Goal: Task Accomplishment & Management: Use online tool/utility

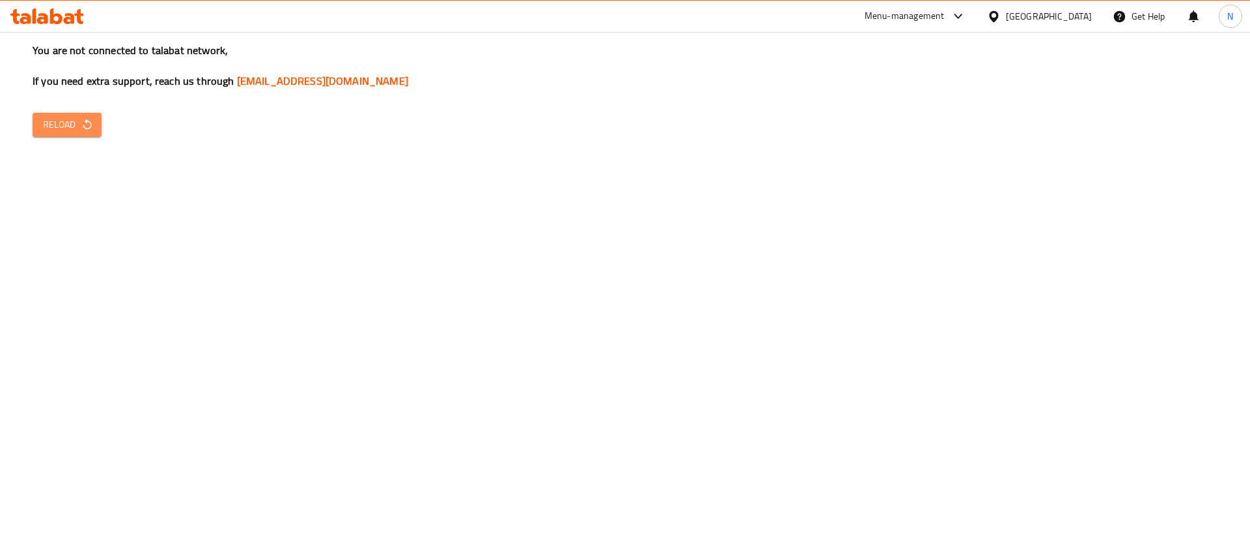
click at [76, 117] on span "Reload" at bounding box center [67, 125] width 48 height 16
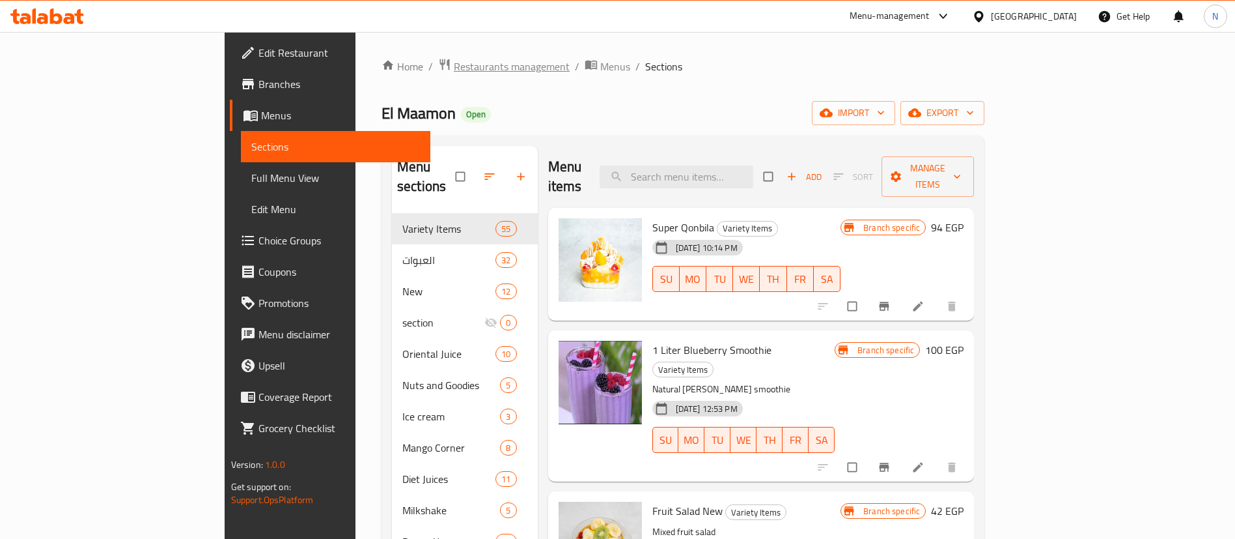
click at [454, 68] on span "Restaurants management" at bounding box center [512, 67] width 116 height 16
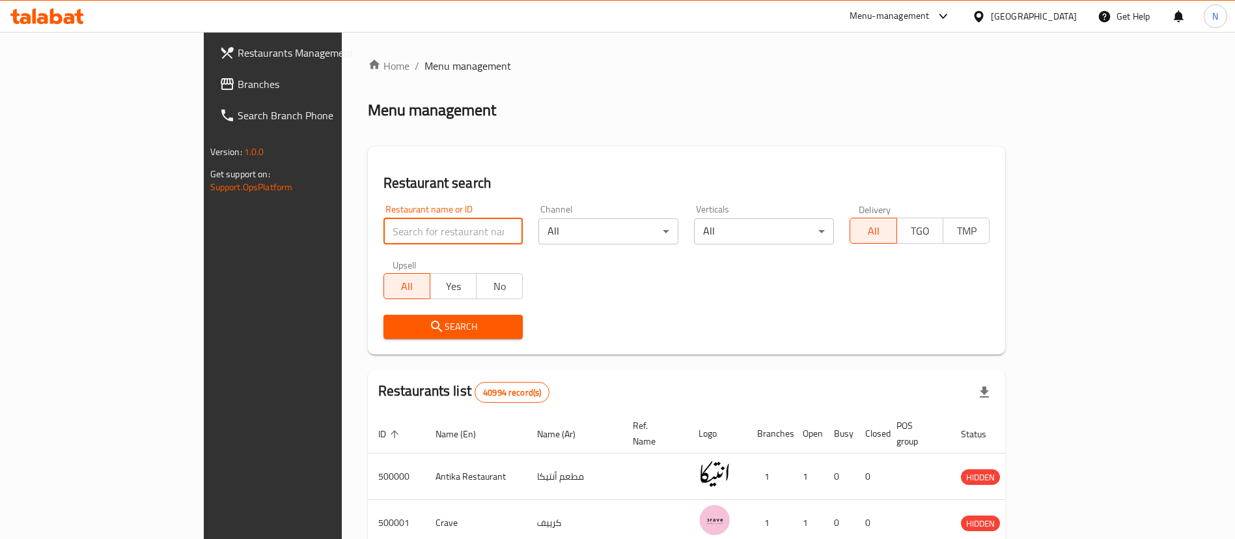
click at [412, 238] on input "search" at bounding box center [454, 231] width 140 height 26
paste input "692394"
type input "692394"
click button "Search" at bounding box center [454, 327] width 140 height 24
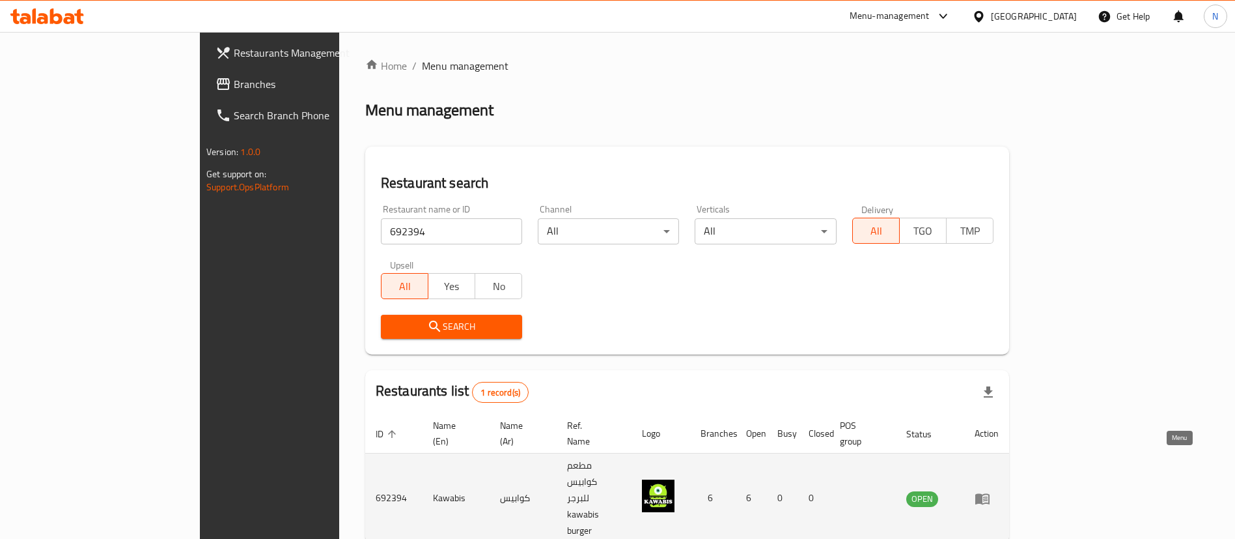
click at [988, 496] on icon "enhanced table" at bounding box center [985, 498] width 5 height 5
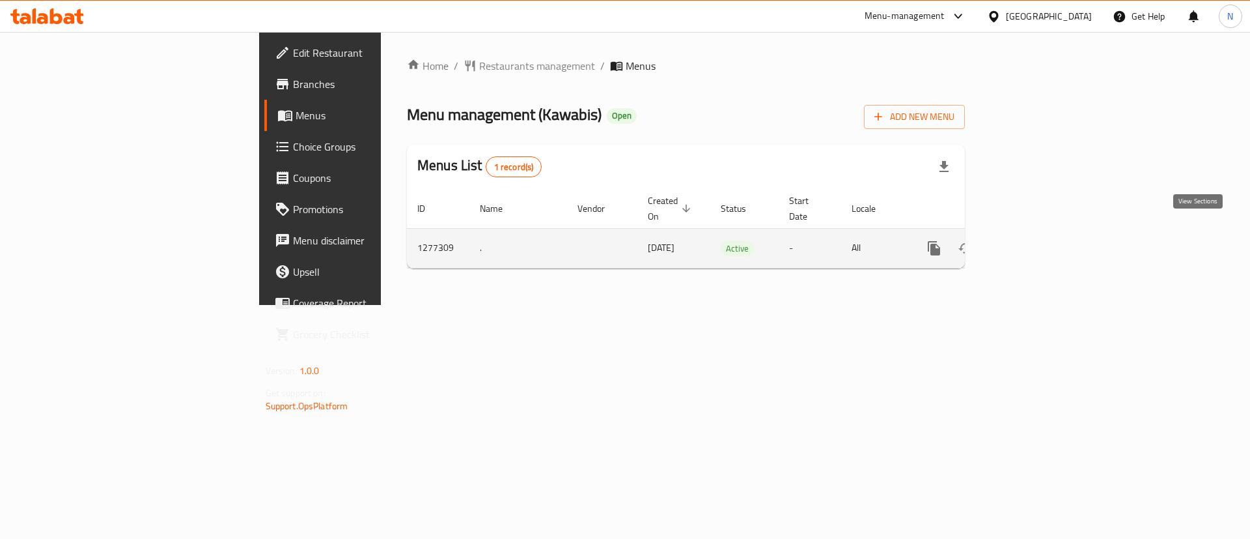
click at [1036, 240] on icon "enhanced table" at bounding box center [1028, 248] width 16 height 16
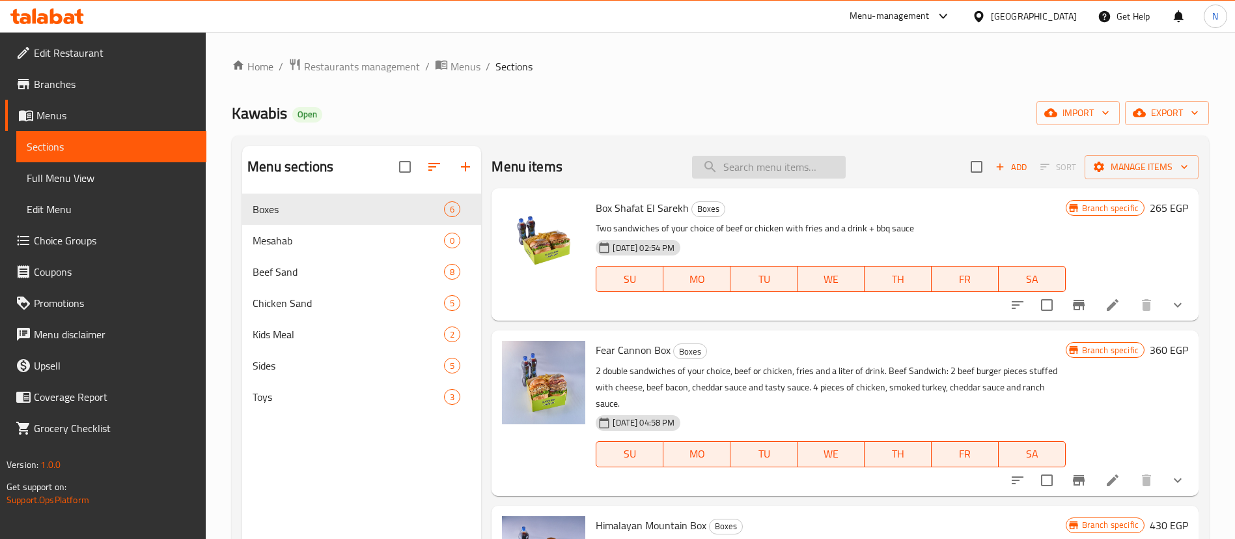
click at [753, 170] on input "search" at bounding box center [769, 167] width 154 height 23
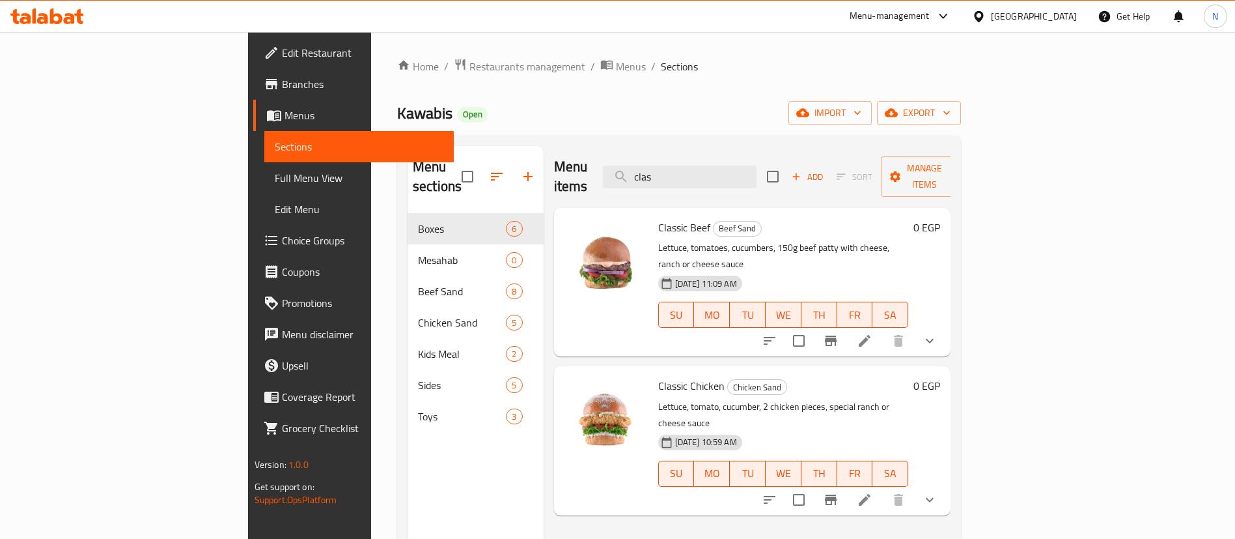
click at [658, 217] on span "Classic Beef" at bounding box center [684, 227] width 52 height 20
copy h6 "Classic Beef"
click at [750, 176] on div "Menu items clas Add Sort Manage items" at bounding box center [752, 177] width 397 height 62
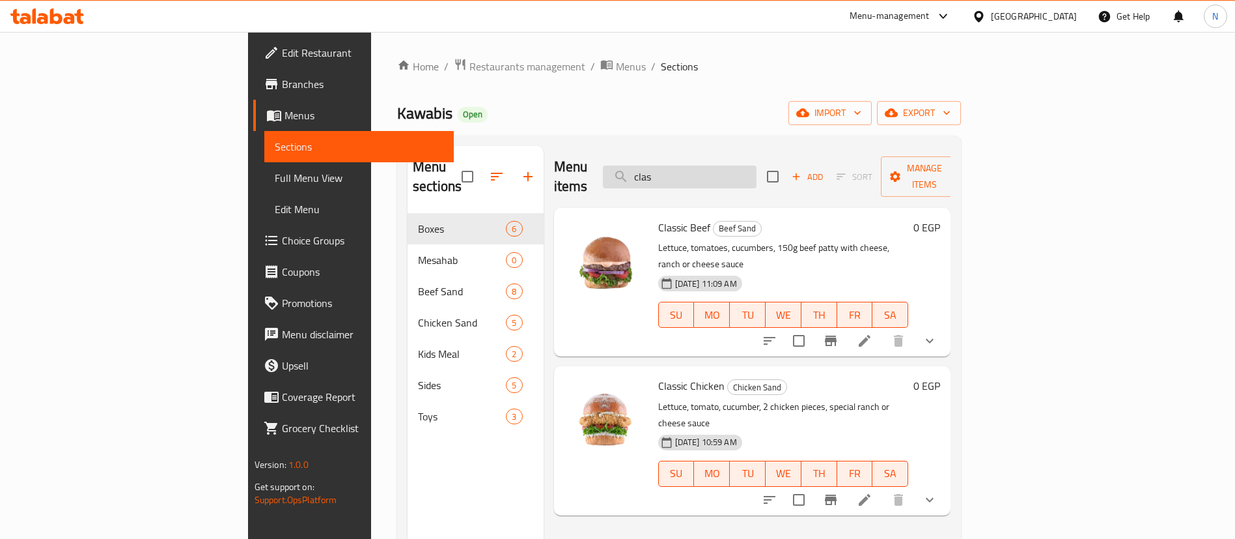
click at [754, 174] on input "clas" at bounding box center [680, 176] width 154 height 23
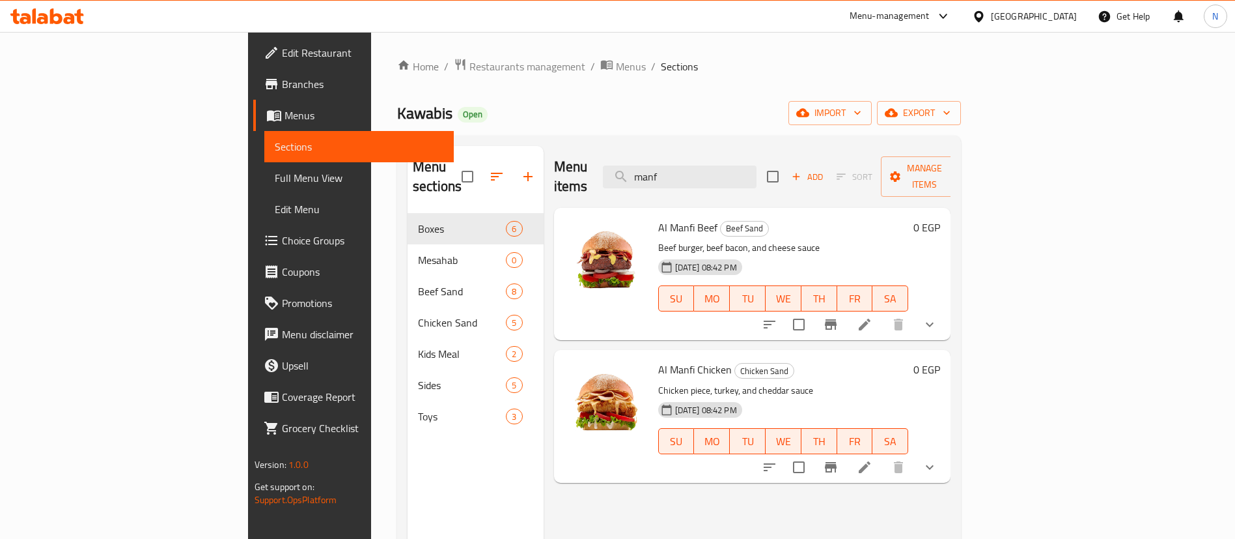
click at [658, 217] on span "Al Manfi Beef" at bounding box center [687, 227] width 59 height 20
copy h6 "Al Manfi Beef"
click at [757, 175] on input "manf" at bounding box center [680, 176] width 154 height 23
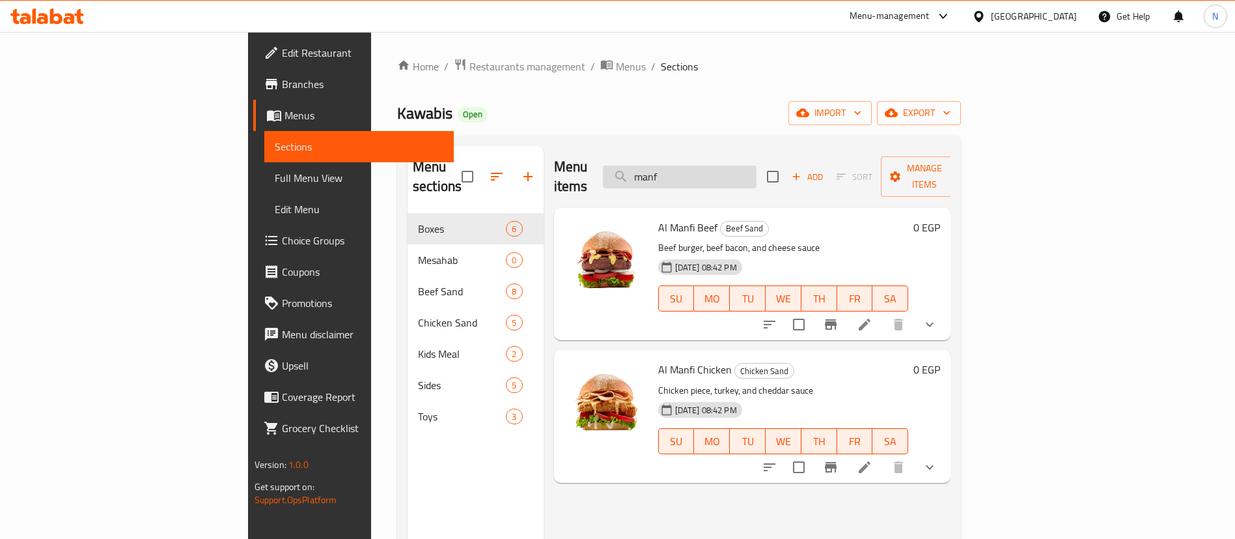
click at [757, 175] on input "manf" at bounding box center [680, 176] width 154 height 23
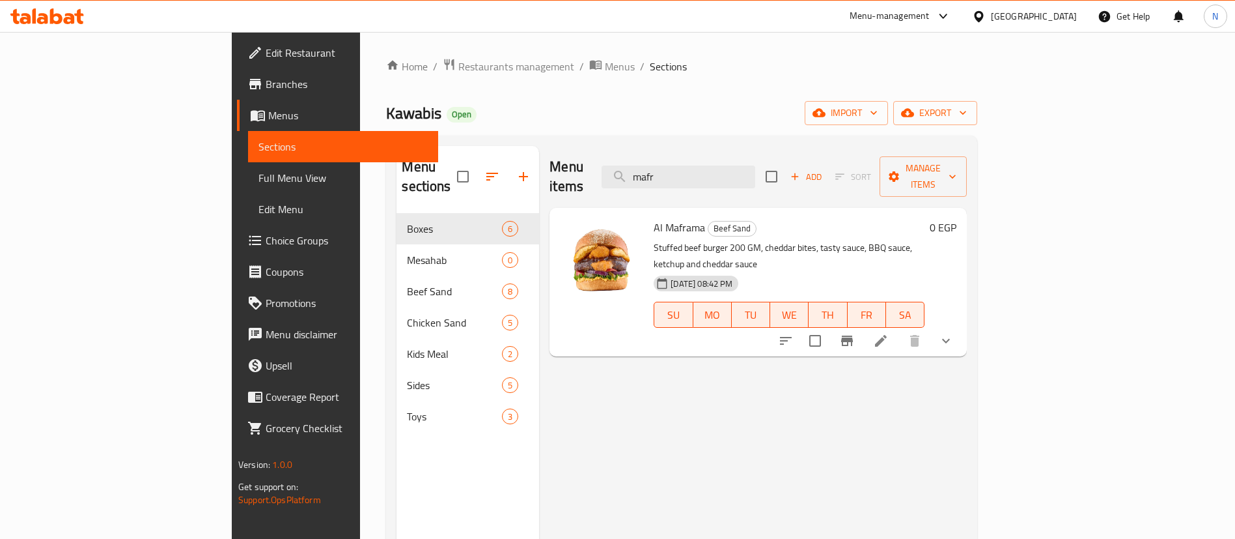
type input "mafr"
click at [654, 217] on span "Al Maframa" at bounding box center [679, 227] width 51 height 20
copy h6 "Al Maframa"
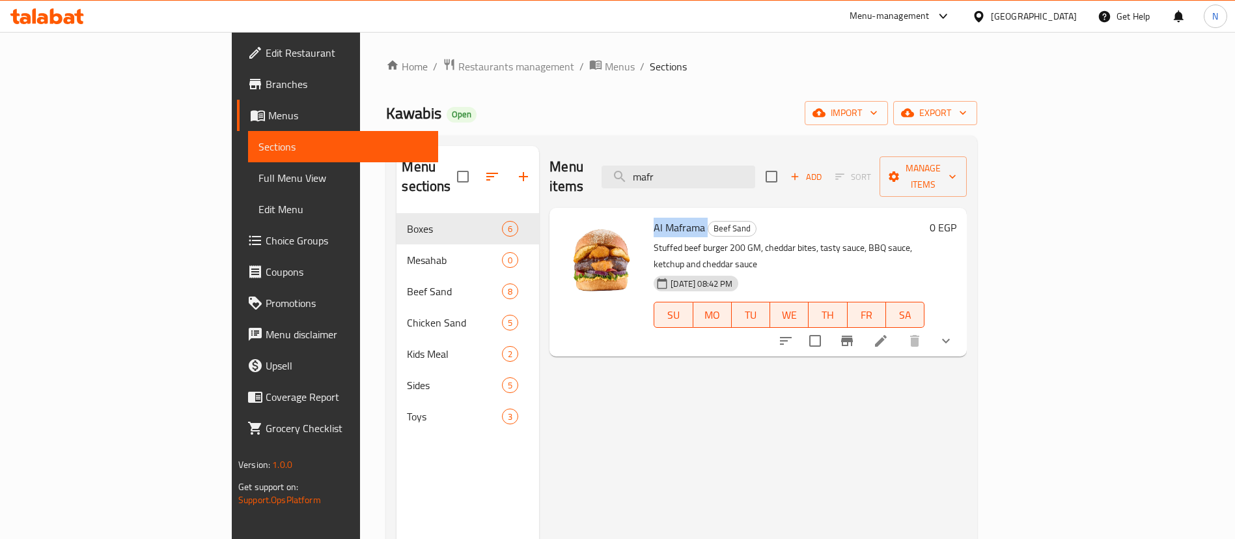
click at [954, 333] on icon "show more" at bounding box center [946, 341] width 16 height 16
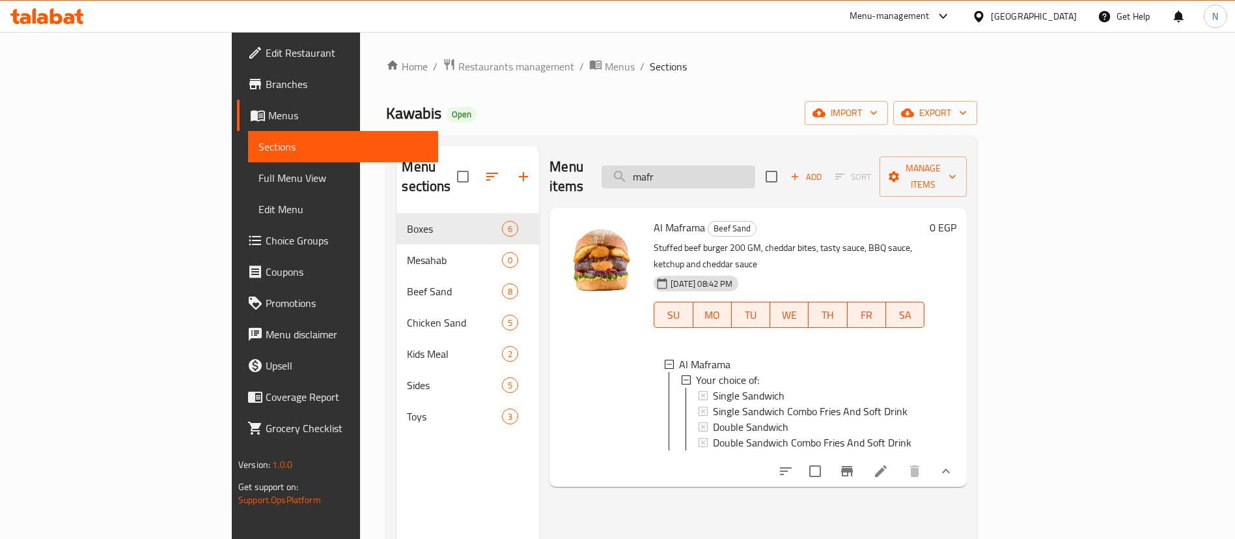
click at [745, 173] on input "mafr" at bounding box center [679, 176] width 154 height 23
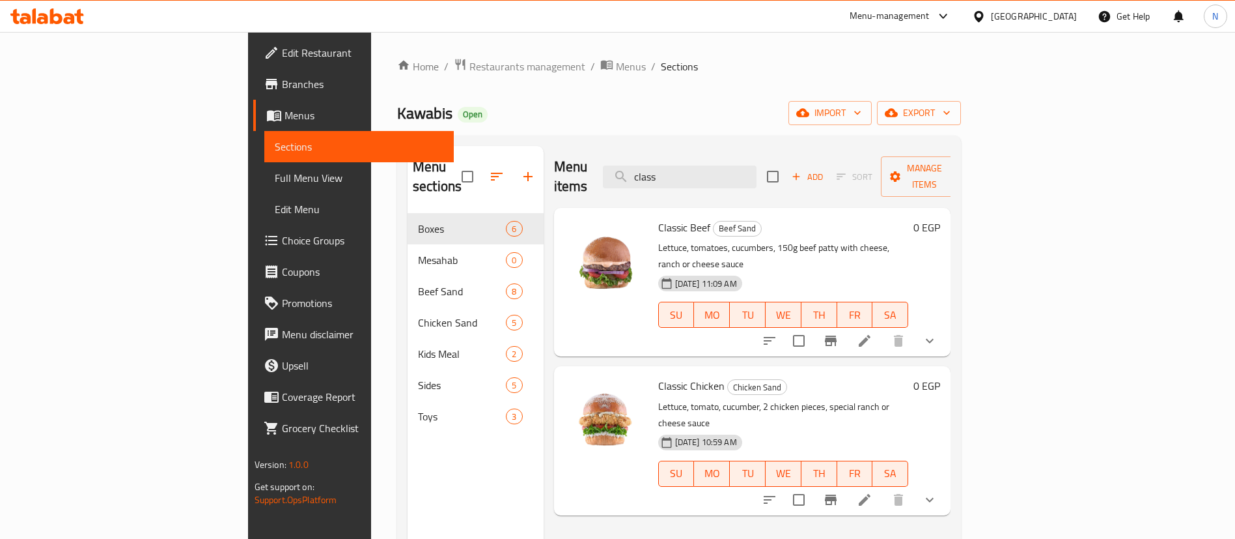
click at [658, 217] on span "Classic Beef" at bounding box center [684, 227] width 52 height 20
copy h6 "Classic Beef"
click at [737, 166] on input "class" at bounding box center [680, 176] width 154 height 23
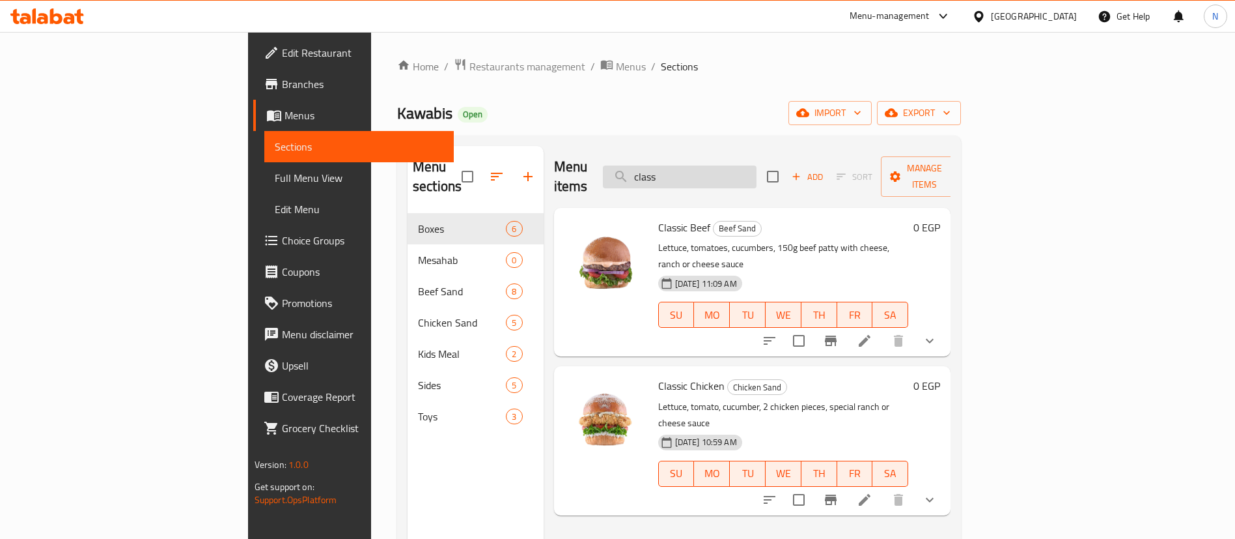
click at [737, 166] on input "class" at bounding box center [680, 176] width 154 height 23
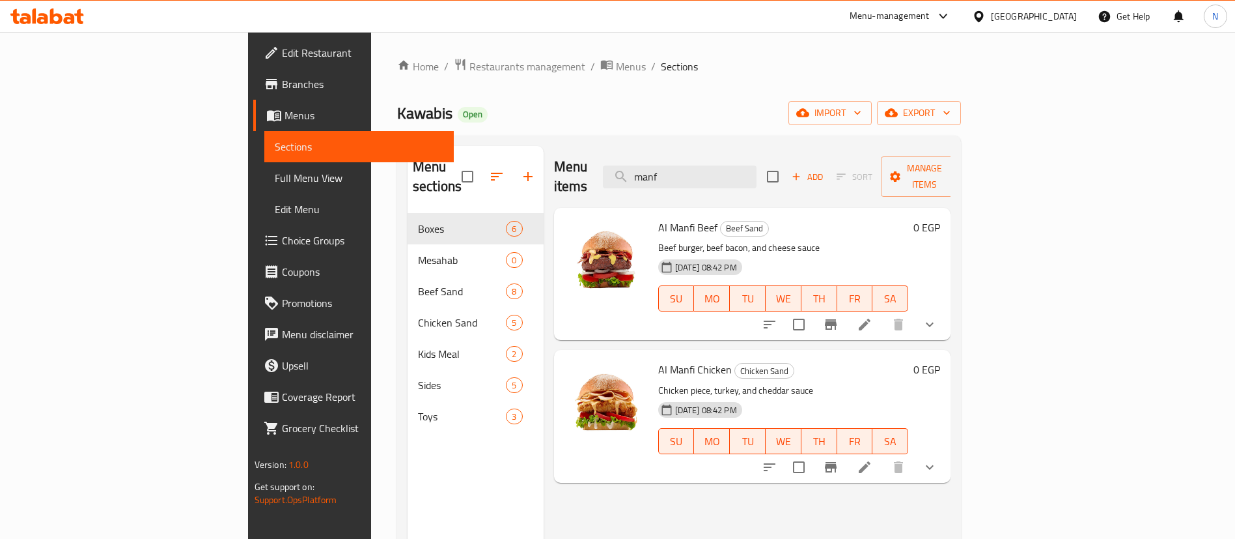
click at [658, 217] on span "Al Manfi Beef" at bounding box center [687, 227] width 59 height 20
copy h6 "Al Manfi Beef"
click at [737, 173] on input "manf" at bounding box center [680, 176] width 154 height 23
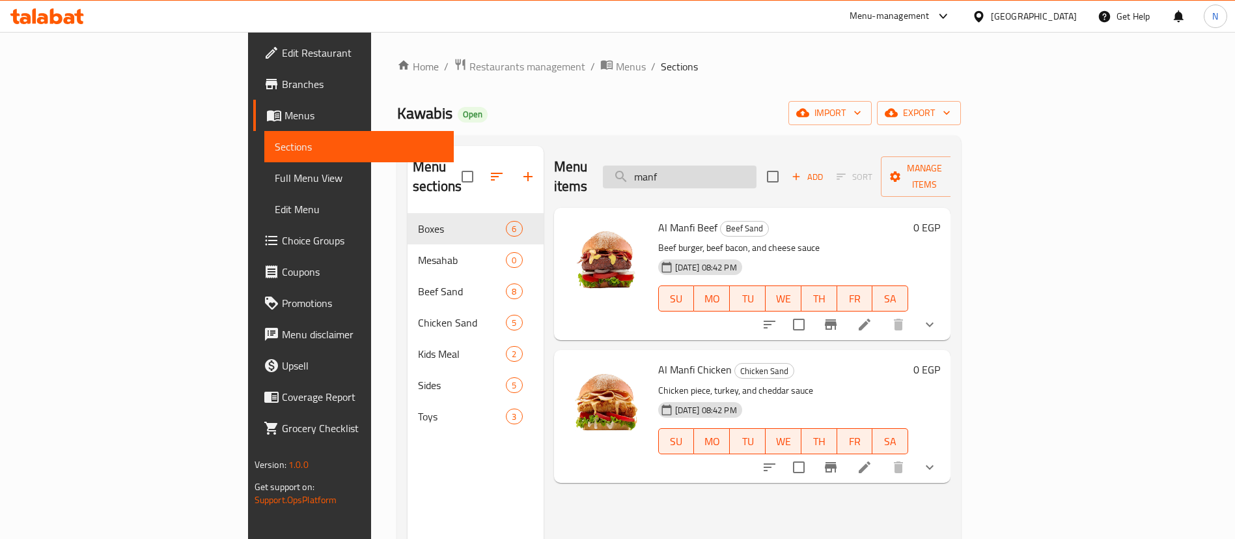
click at [737, 173] on input "manf" at bounding box center [680, 176] width 154 height 23
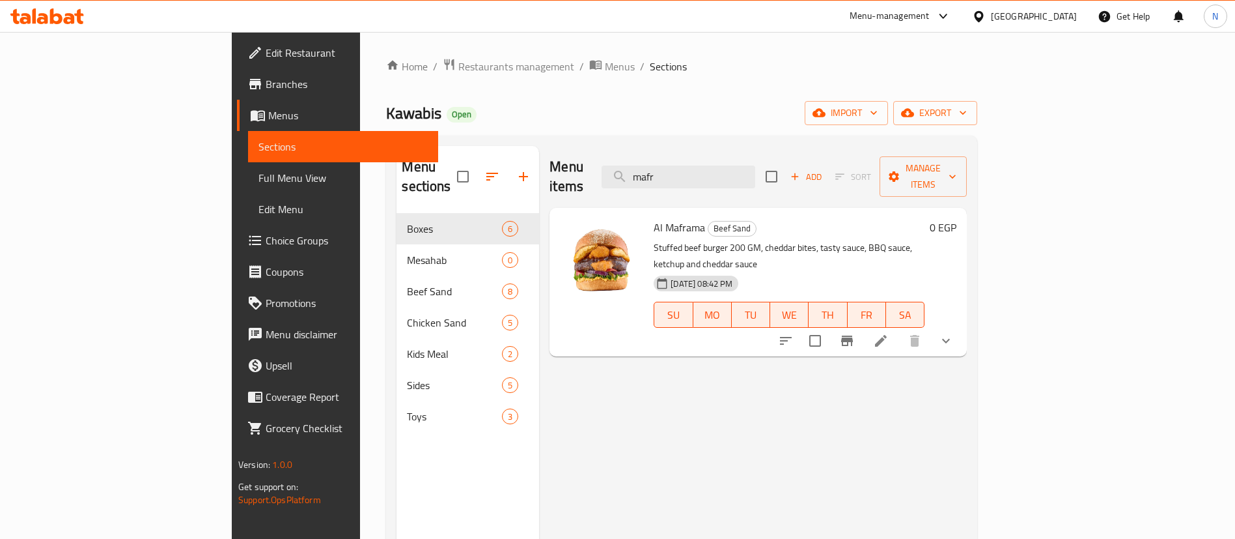
type input "mafr"
click at [654, 217] on span "Al Maframa" at bounding box center [679, 227] width 51 height 20
copy h6 "Al Maframa"
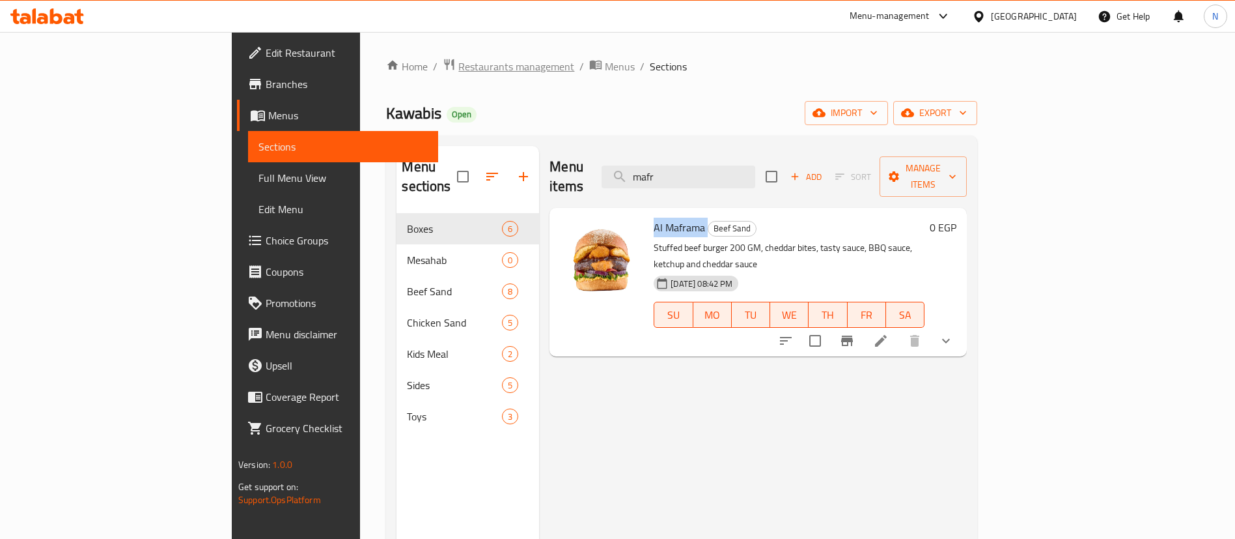
click at [458, 68] on span "Restaurants management" at bounding box center [516, 67] width 116 height 16
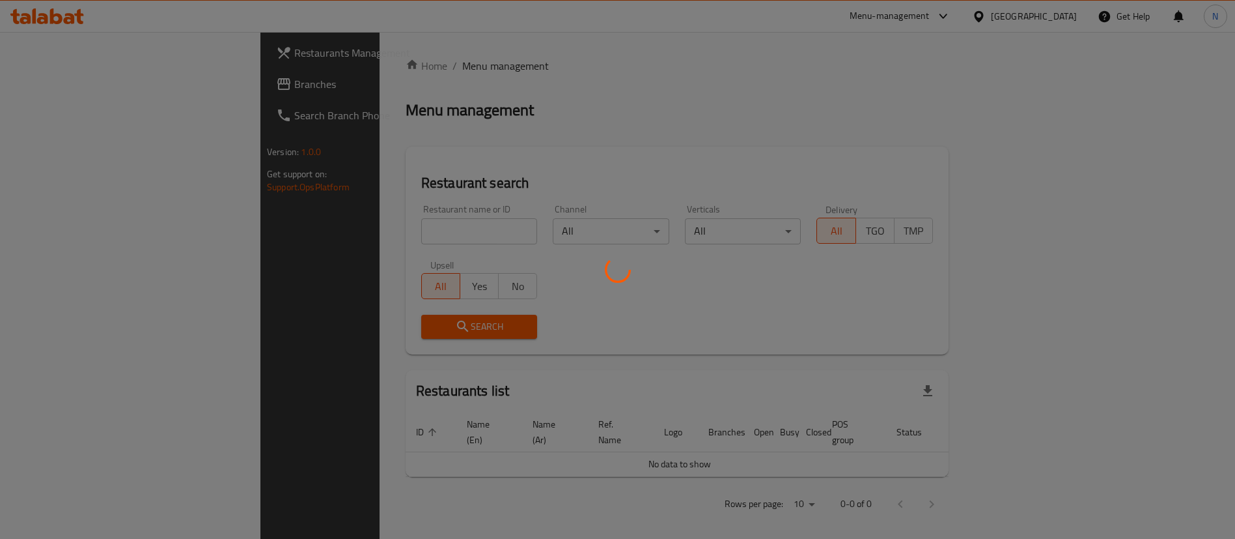
click at [406, 223] on div "Home / Menu management Menu management Restaurant search Restaurant name or ID …" at bounding box center [677, 289] width 543 height 463
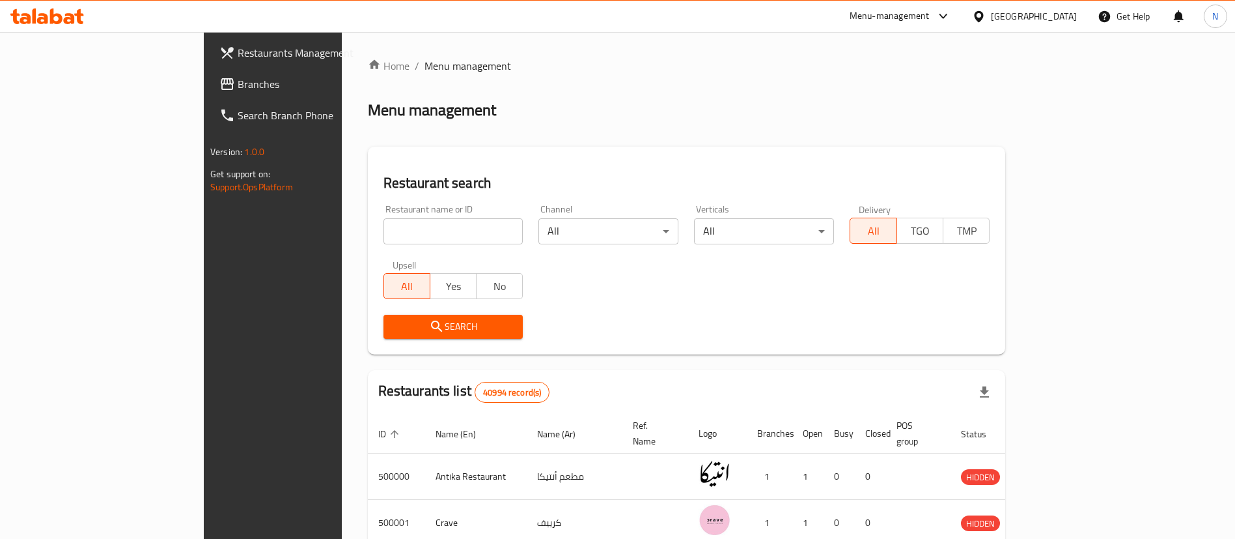
click at [402, 223] on input "search" at bounding box center [454, 231] width 140 height 26
paste input "690612"
type input "690612"
click button "Search" at bounding box center [454, 327] width 140 height 24
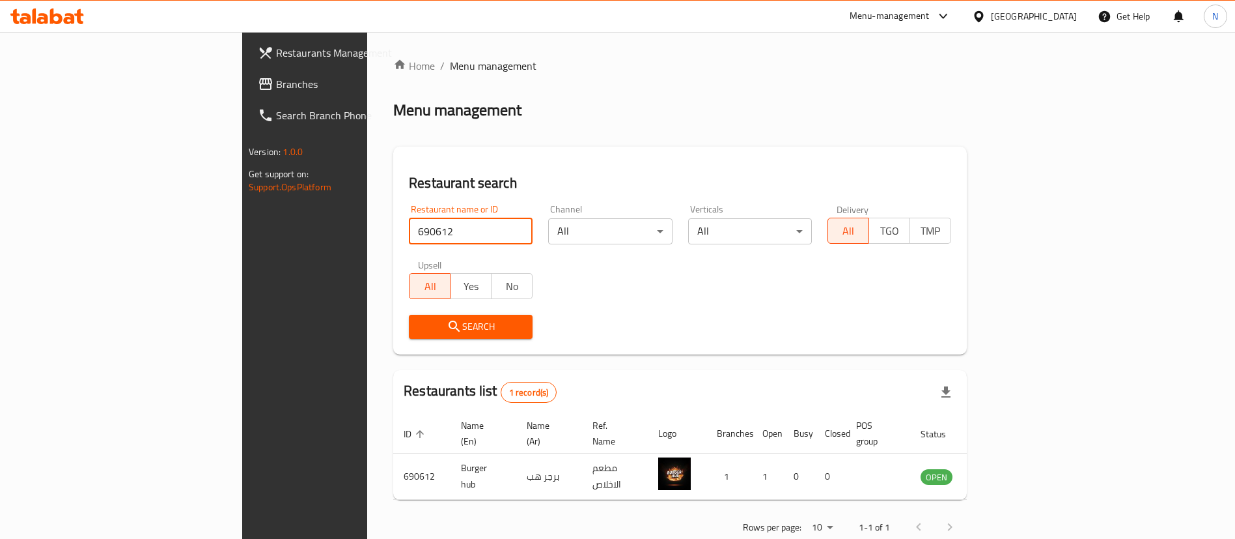
scroll to position [17, 0]
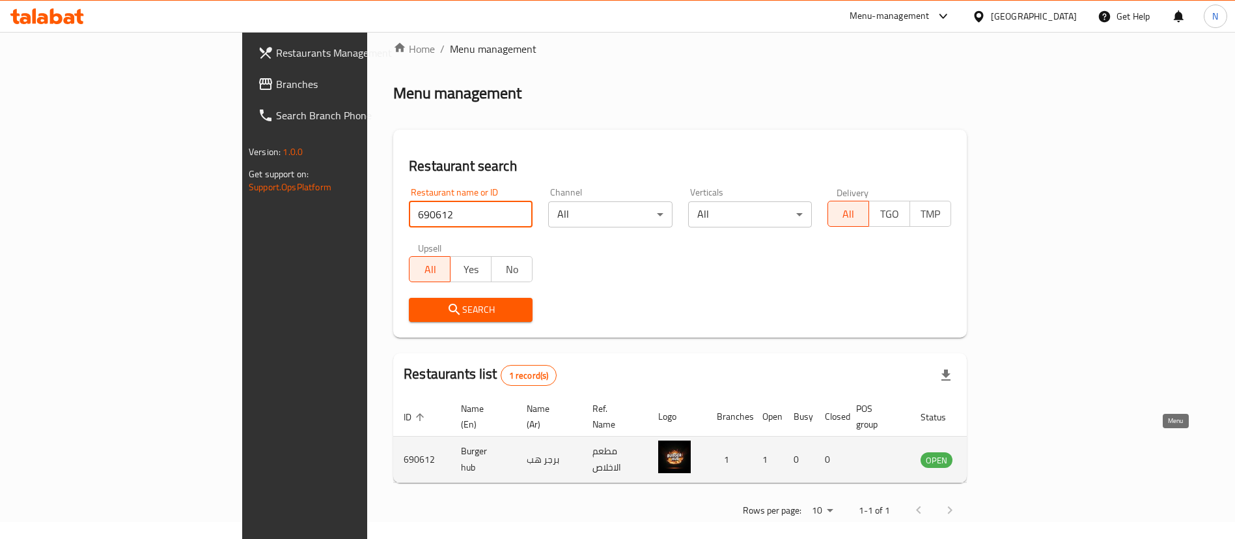
click at [1004, 455] on icon "enhanced table" at bounding box center [997, 460] width 14 height 11
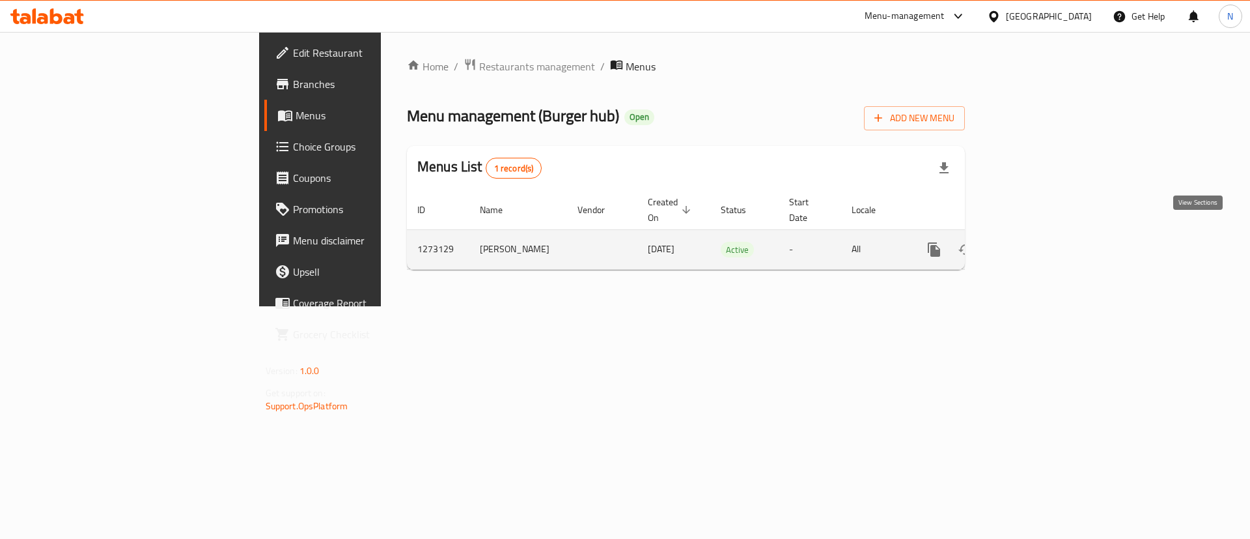
click at [1036, 242] on icon "enhanced table" at bounding box center [1028, 250] width 16 height 16
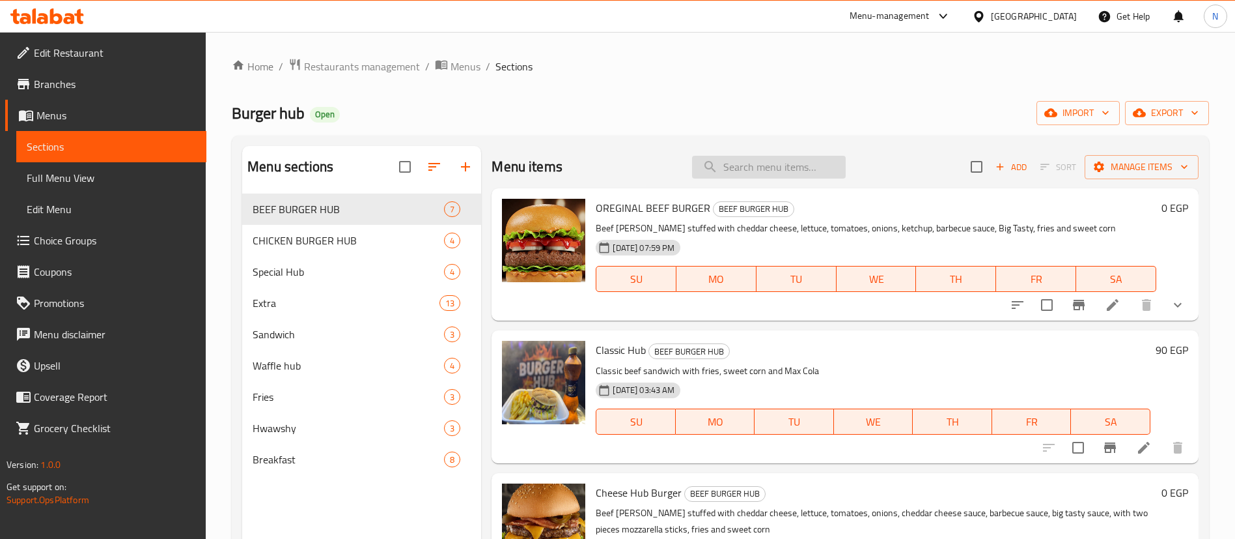
click at [753, 172] on input "search" at bounding box center [769, 167] width 154 height 23
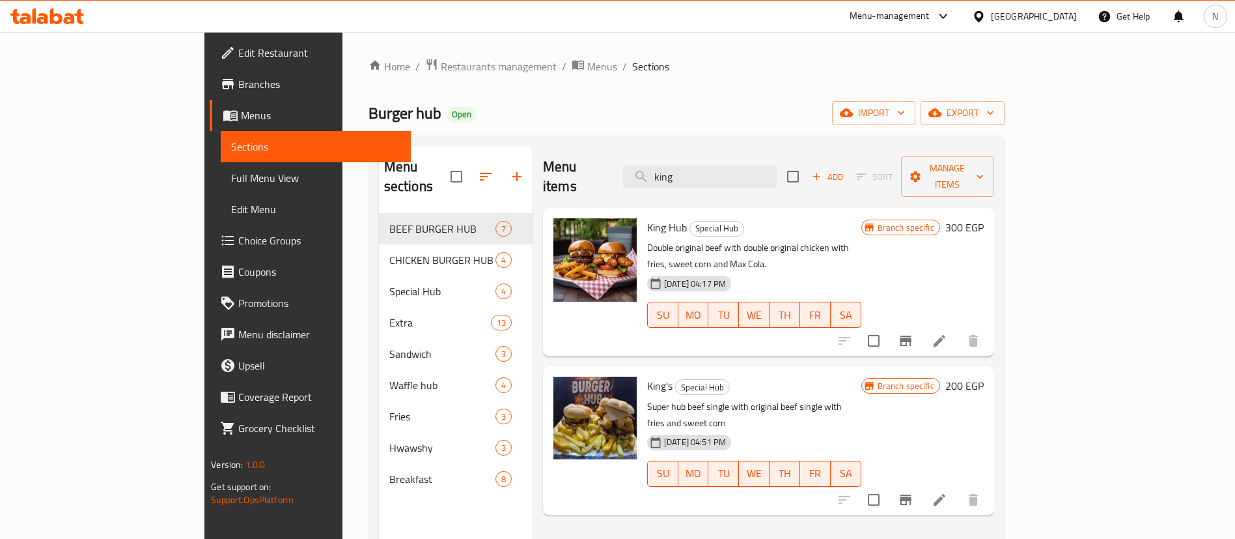
type input "king"
